Goal: Communication & Community: Ask a question

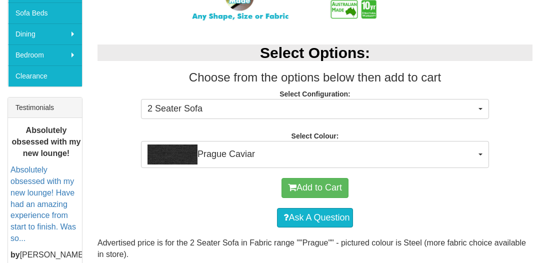
scroll to position [338, 0]
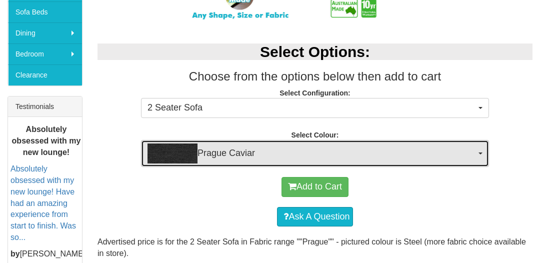
click at [479, 150] on button "Prague Caviar" at bounding box center [315, 153] width 348 height 27
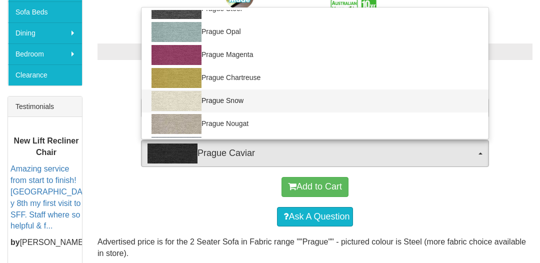
scroll to position [151, 0]
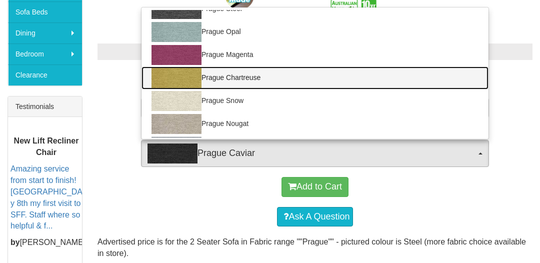
click at [173, 77] on img at bounding box center [177, 78] width 50 height 20
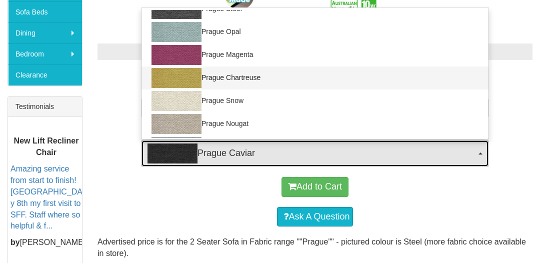
select select "685"
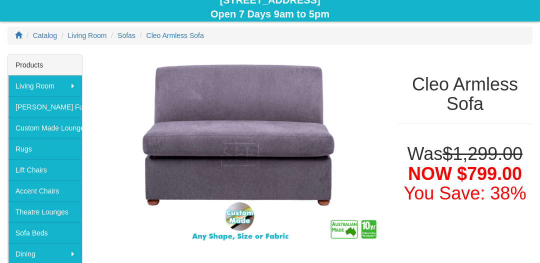
scroll to position [116, 0]
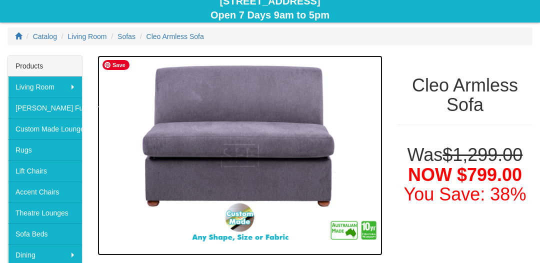
click at [234, 143] on img at bounding box center [240, 156] width 285 height 200
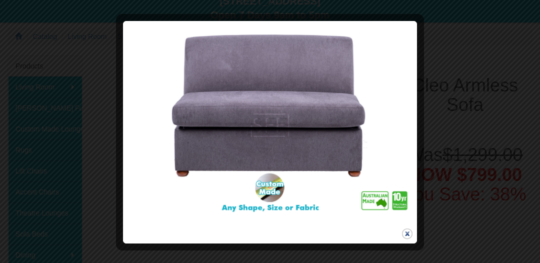
click at [409, 231] on button "close" at bounding box center [407, 234] width 13 height 13
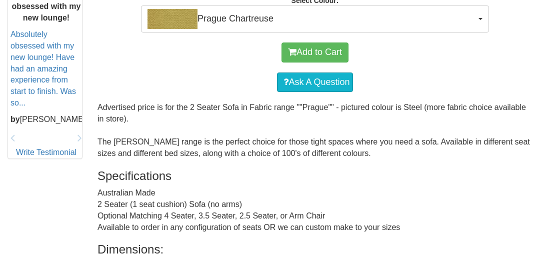
scroll to position [466, 0]
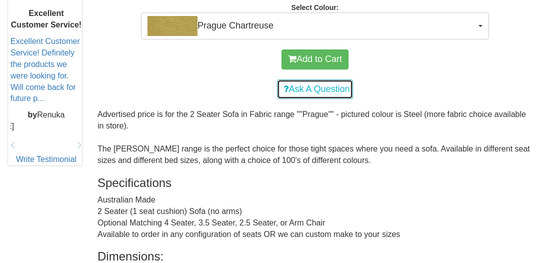
click at [313, 92] on link "Ask A Question" at bounding box center [315, 90] width 76 height 20
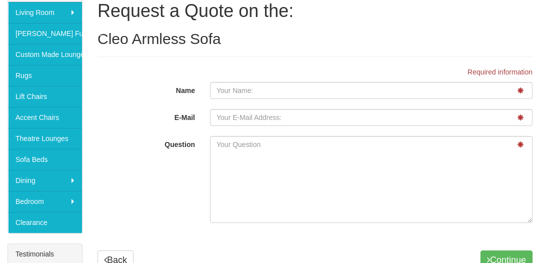
scroll to position [200, 0]
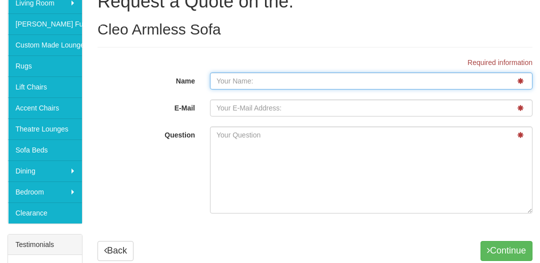
click at [285, 80] on input "Name" at bounding box center [371, 81] width 323 height 17
type input "SUZANNE SMITH"
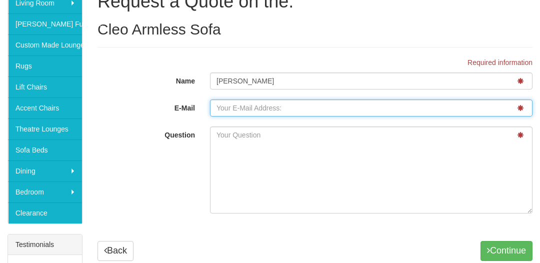
type input "S-B-SMITH@OUTLOOK.COM"
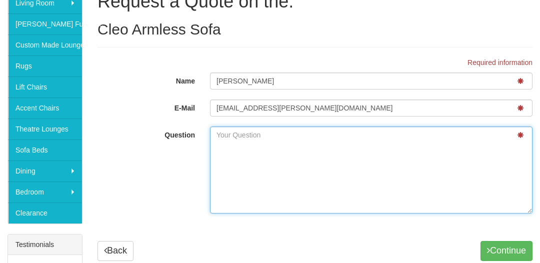
click at [259, 139] on textarea "Question" at bounding box center [371, 170] width 323 height 87
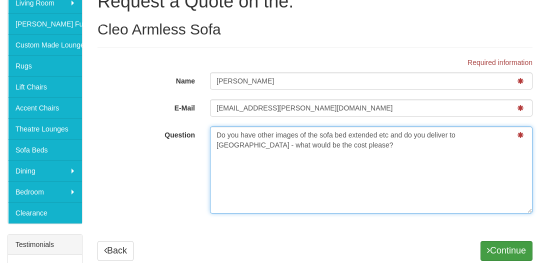
type textarea "Do you have other images of the sofa bed extended etc and do you deliver to Tas…"
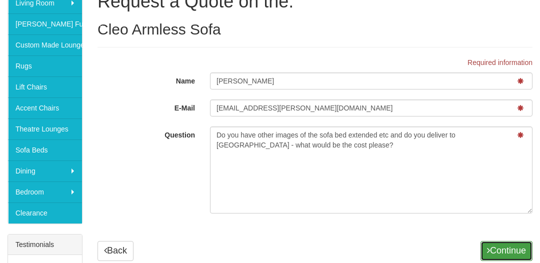
click at [510, 251] on button "Continue" at bounding box center [507, 251] width 52 height 20
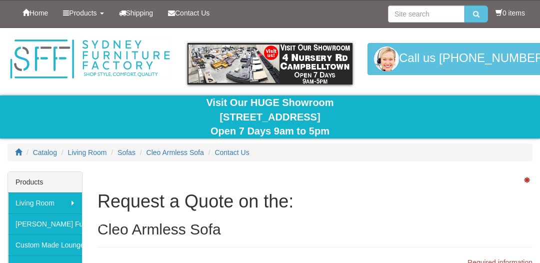
scroll to position [200, 0]
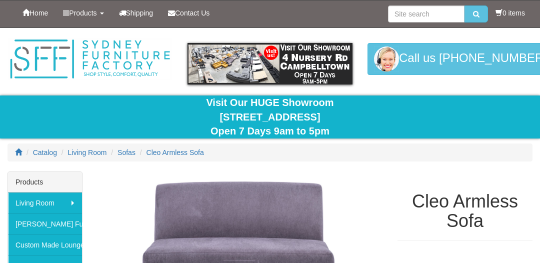
select select "685"
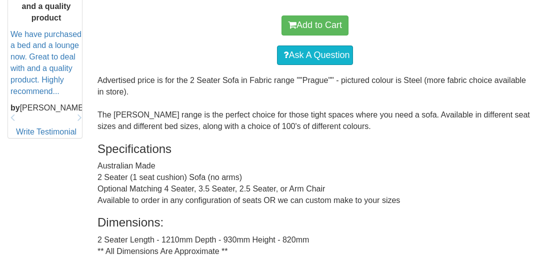
select select "685"
